Goal: Task Accomplishment & Management: Use online tool/utility

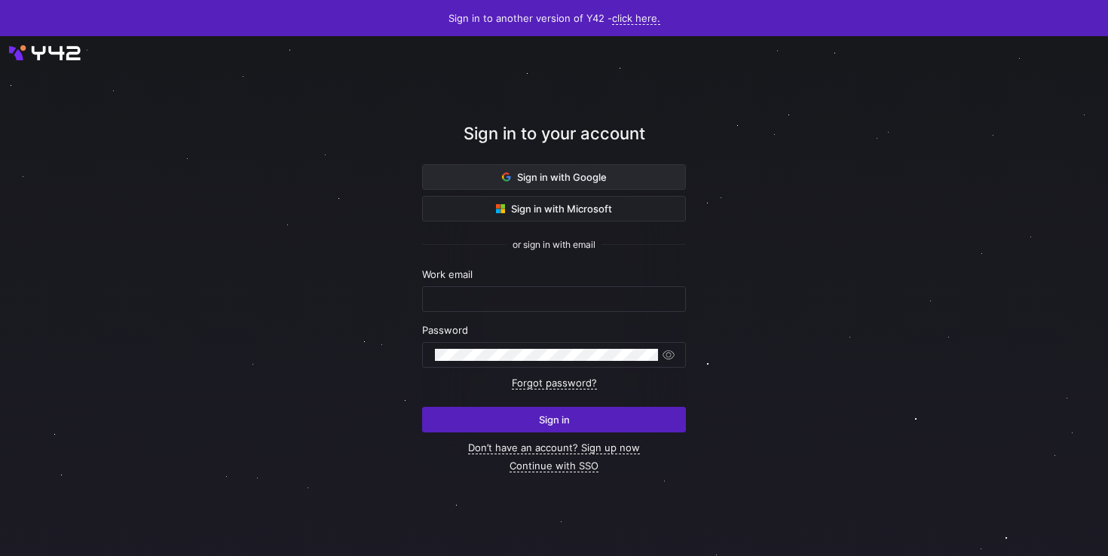
click at [566, 181] on span "Sign in with Google" at bounding box center [554, 177] width 105 height 12
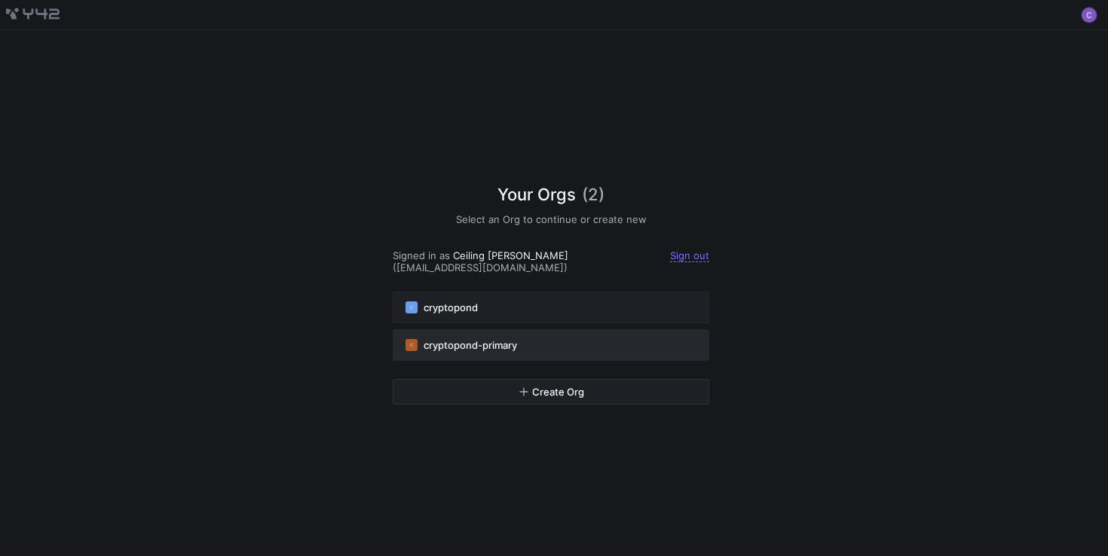
click at [461, 339] on span "cryptopond-primary" at bounding box center [470, 345] width 93 height 12
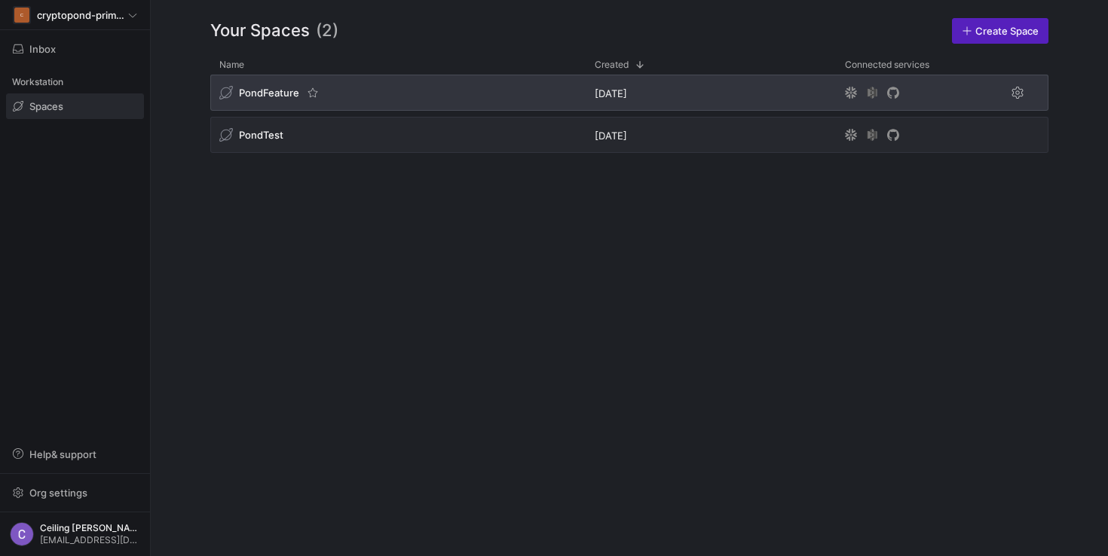
click at [283, 110] on div "PondFeature" at bounding box center [397, 93] width 375 height 36
click at [267, 101] on div "PondFeature" at bounding box center [397, 93] width 375 height 36
click at [268, 88] on span "PondFeature" at bounding box center [269, 93] width 60 height 12
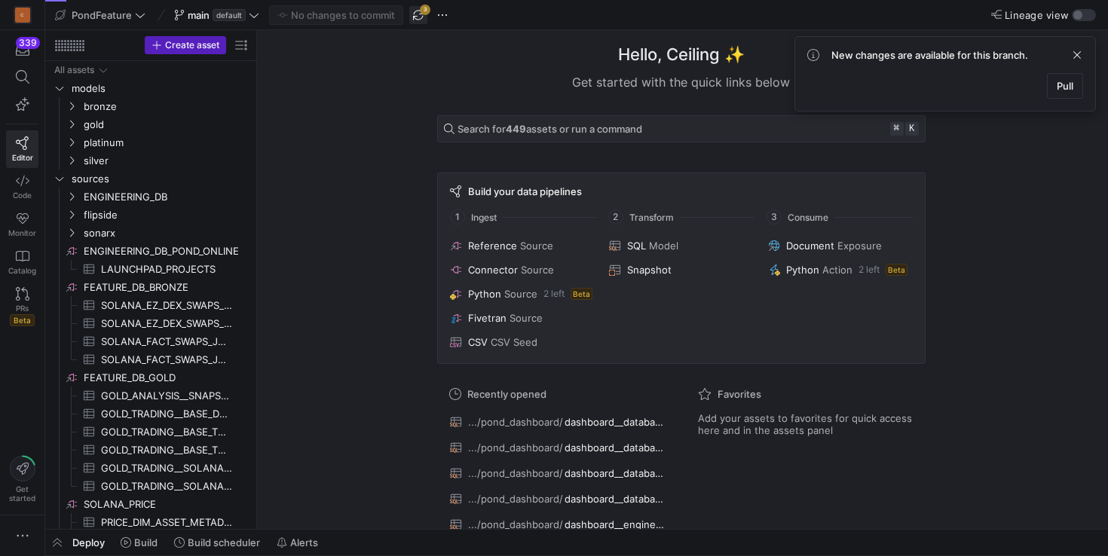
click at [424, 21] on span "button" at bounding box center [418, 15] width 18 height 18
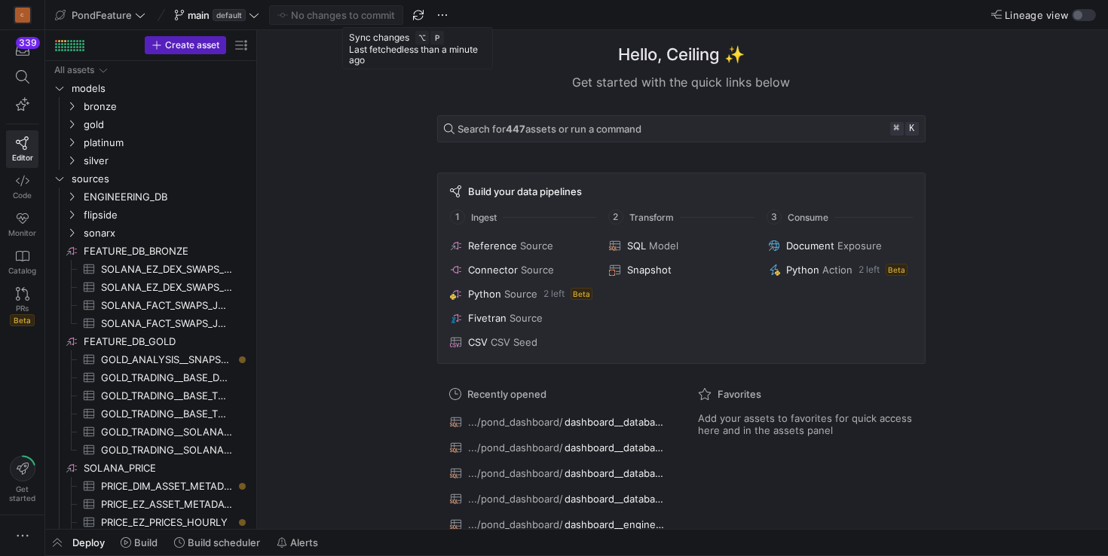
click at [90, 544] on span "Deploy" at bounding box center [88, 543] width 32 height 12
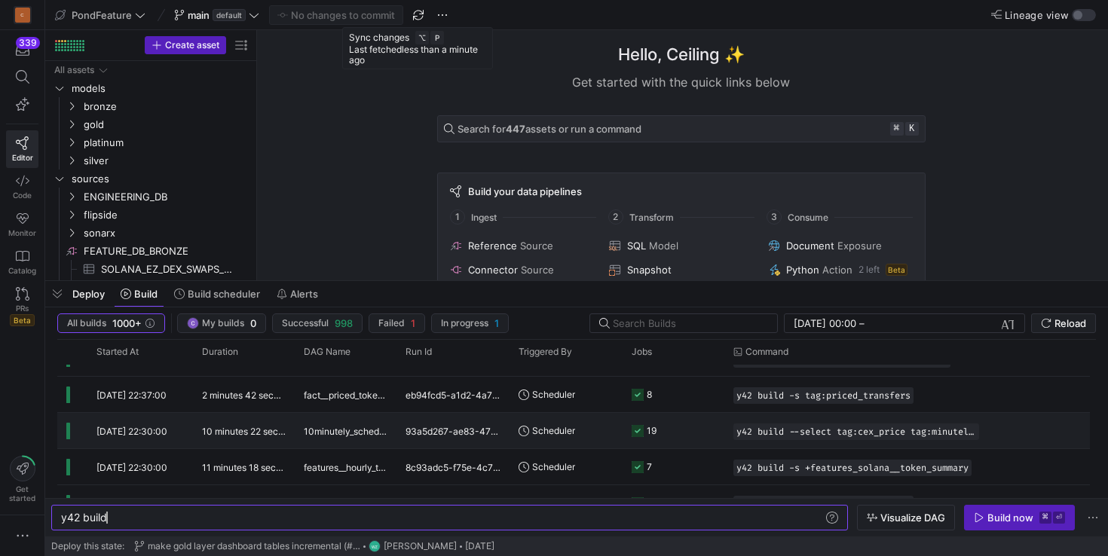
scroll to position [73, 0]
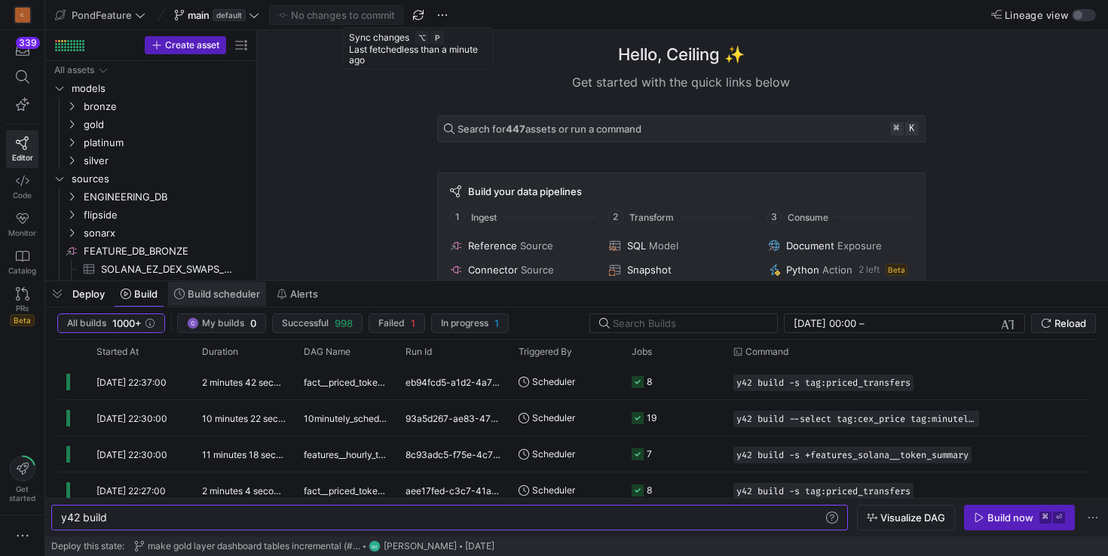
click at [253, 300] on span at bounding box center [217, 294] width 98 height 24
